Goal: Task Accomplishment & Management: Manage account settings

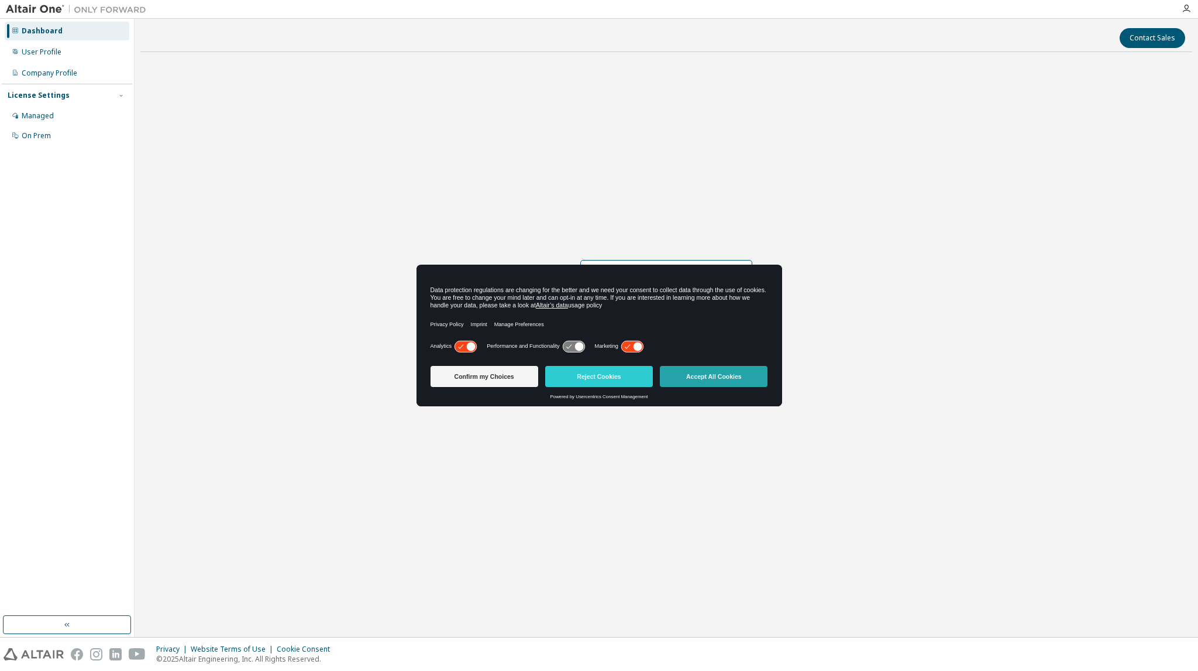
click at [719, 374] on button "Accept All Cookies" at bounding box center [714, 376] width 108 height 21
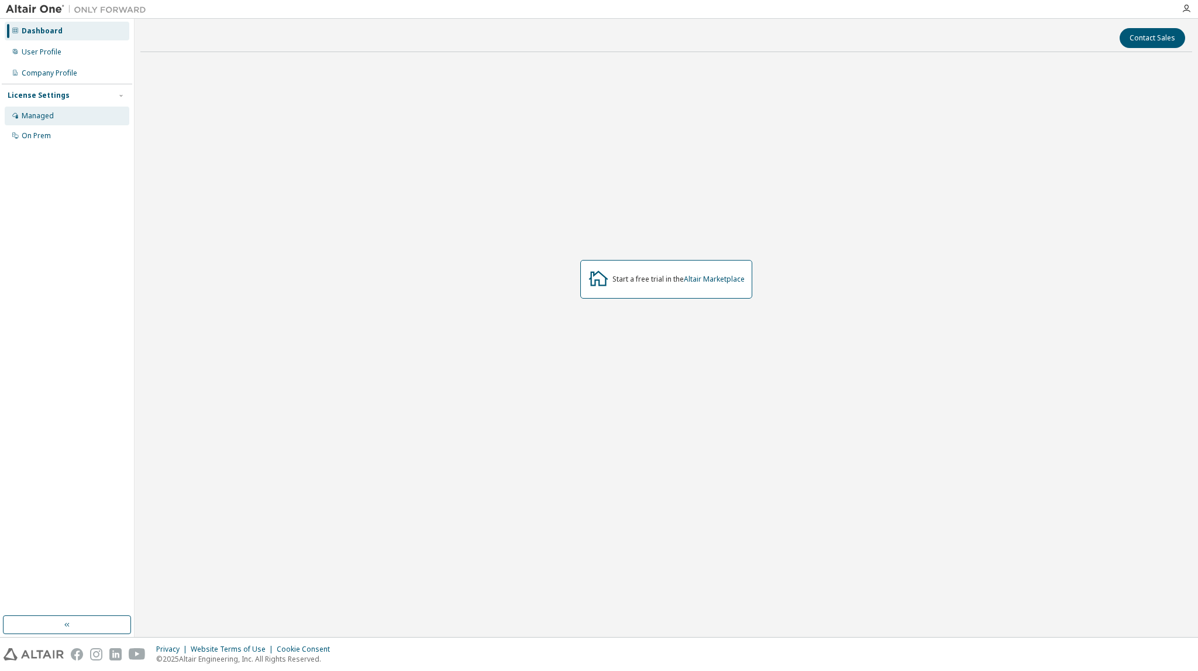
click at [28, 116] on div "Managed" at bounding box center [38, 115] width 32 height 9
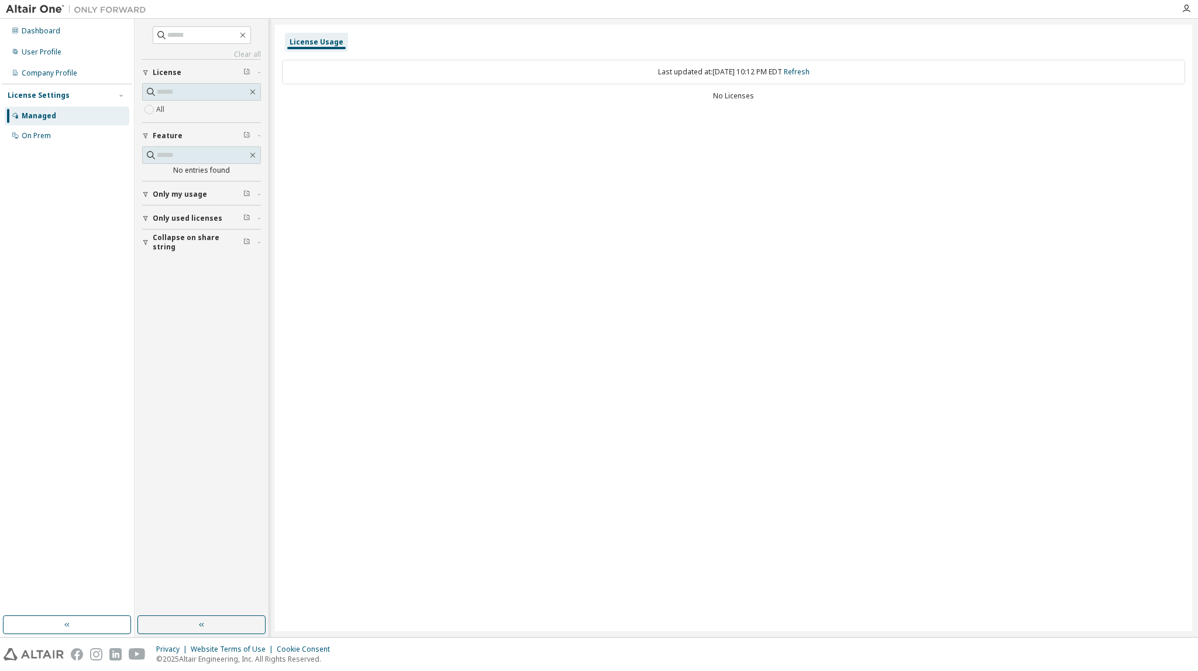
click at [714, 78] on div "Last updated at: Thu 2025-10-02 10:12 PM EDT Refresh" at bounding box center [733, 72] width 903 height 25
drag, startPoint x: 653, startPoint y: 73, endPoint x: 791, endPoint y: 71, distance: 138.1
click at [791, 71] on div "Last updated at: Thu 2025-10-02 10:12 PM EDT Refresh" at bounding box center [733, 72] width 903 height 25
